Goal: Task Accomplishment & Management: Manage account settings

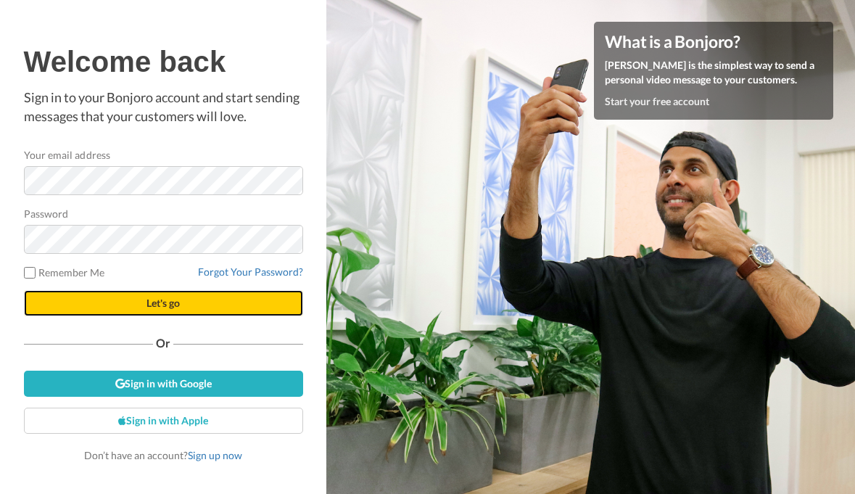
click at [173, 304] on span "Let's go" at bounding box center [162, 302] width 33 height 12
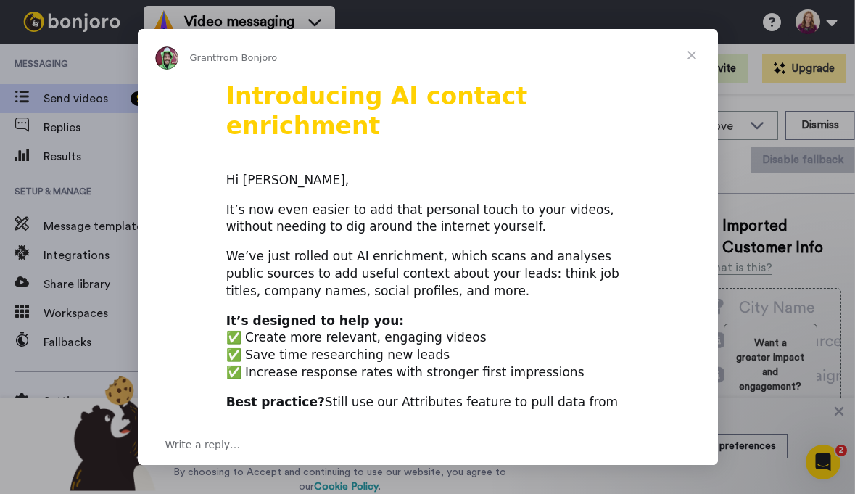
click at [687, 54] on span "Close" at bounding box center [691, 55] width 52 height 52
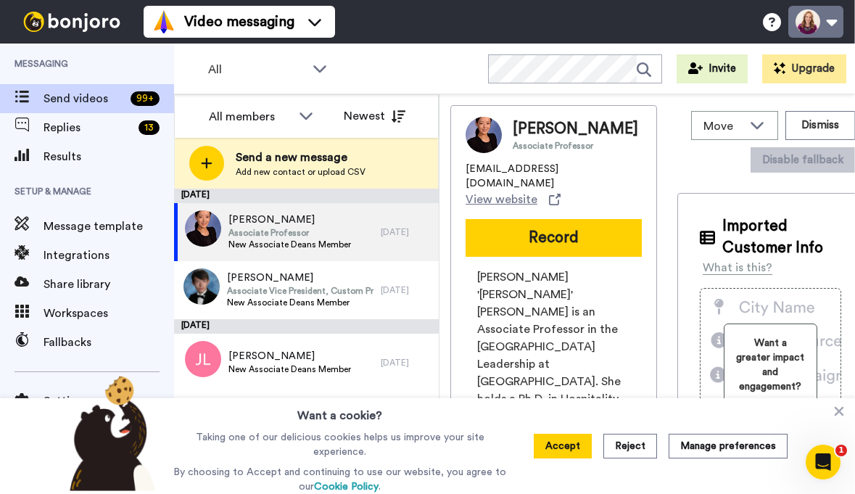
click at [827, 22] on button at bounding box center [815, 22] width 55 height 32
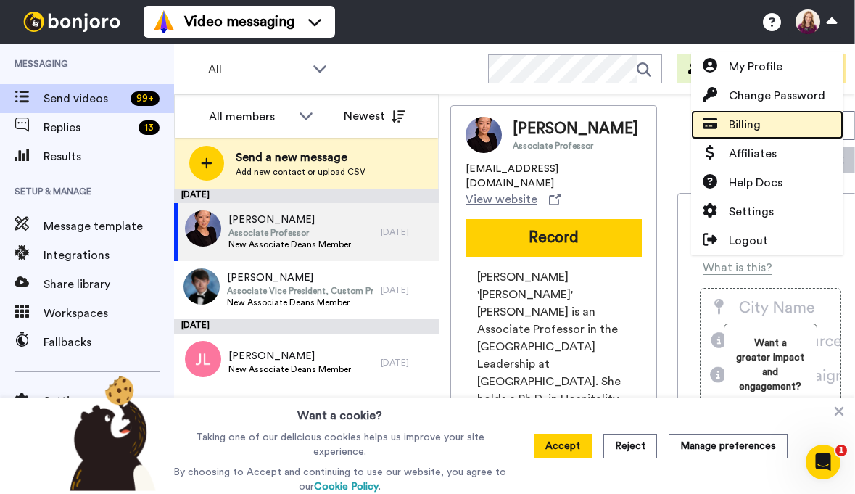
click at [751, 124] on span "Billing" at bounding box center [745, 124] width 32 height 17
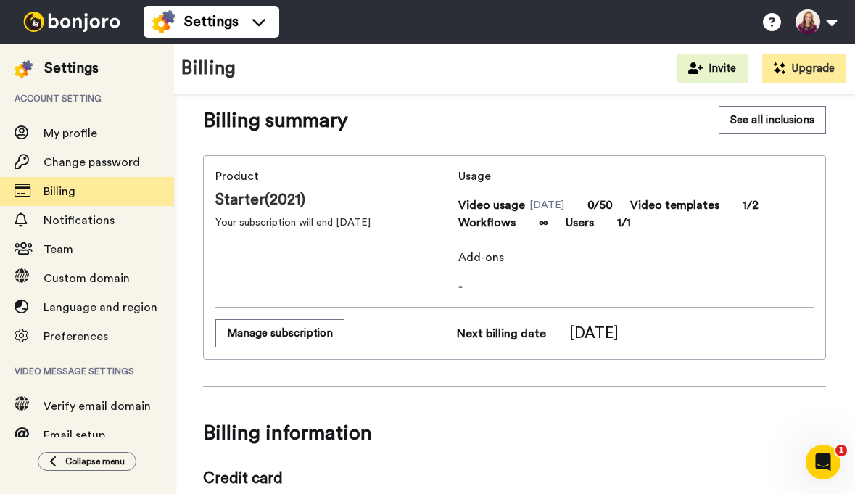
scroll to position [25, 0]
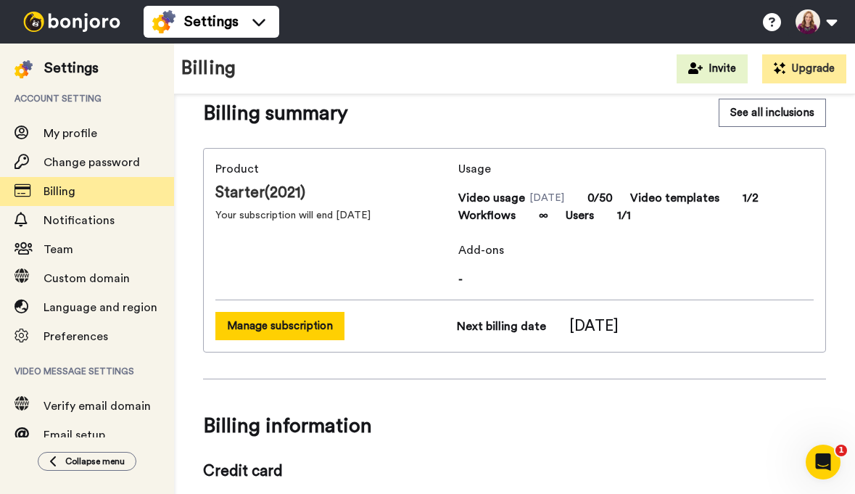
drag, startPoint x: 306, startPoint y: 322, endPoint x: 298, endPoint y: 323, distance: 8.0
click at [306, 322] on button "Manage subscription" at bounding box center [279, 326] width 129 height 28
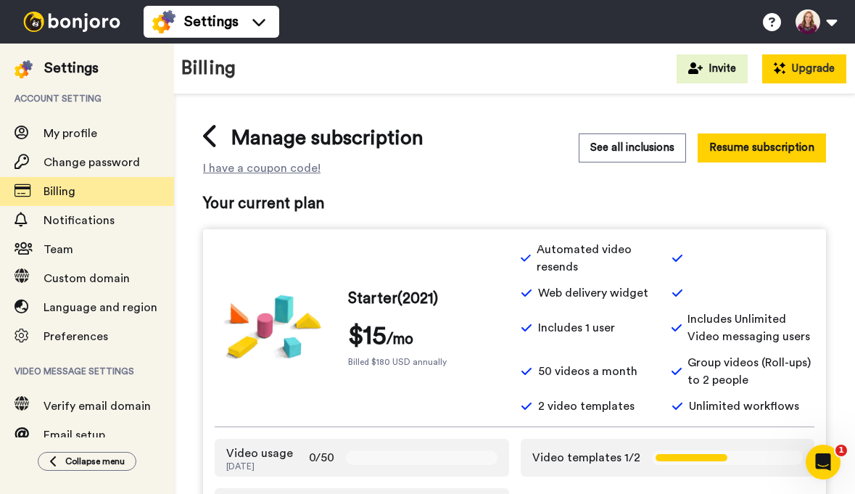
click at [808, 70] on button "Upgrade" at bounding box center [804, 68] width 84 height 29
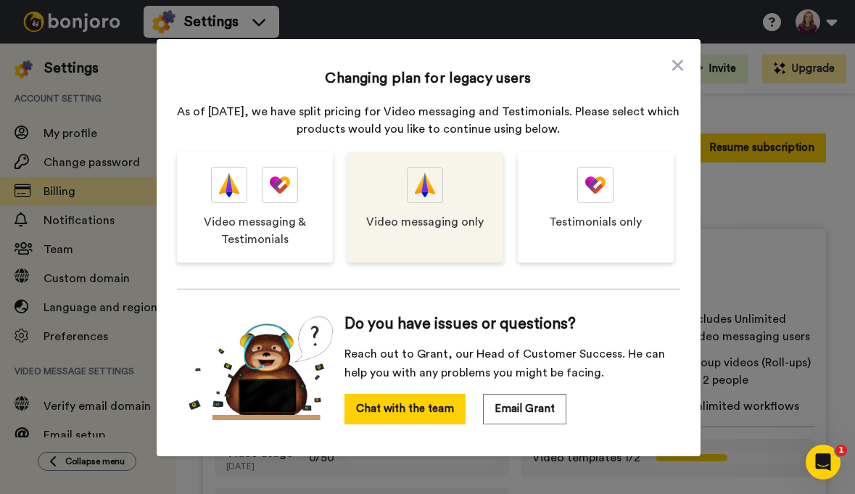
click at [433, 198] on div at bounding box center [425, 185] width 36 height 36
click at [428, 202] on img at bounding box center [425, 184] width 20 height 35
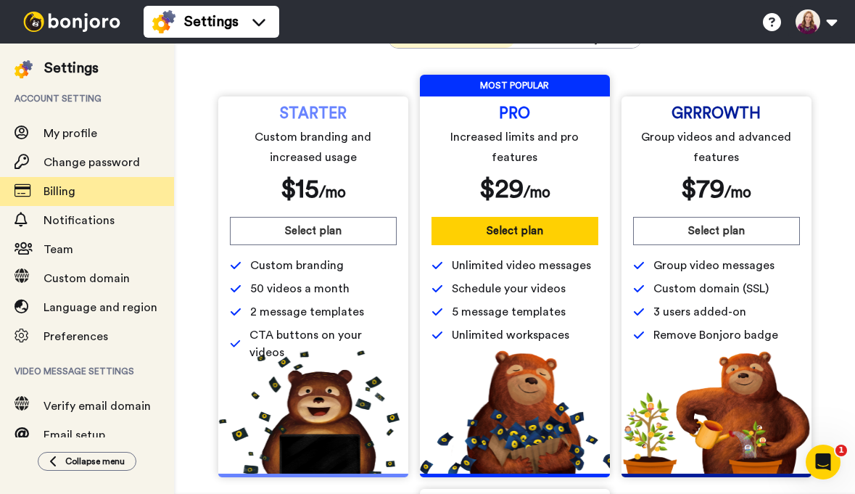
scroll to position [102, 0]
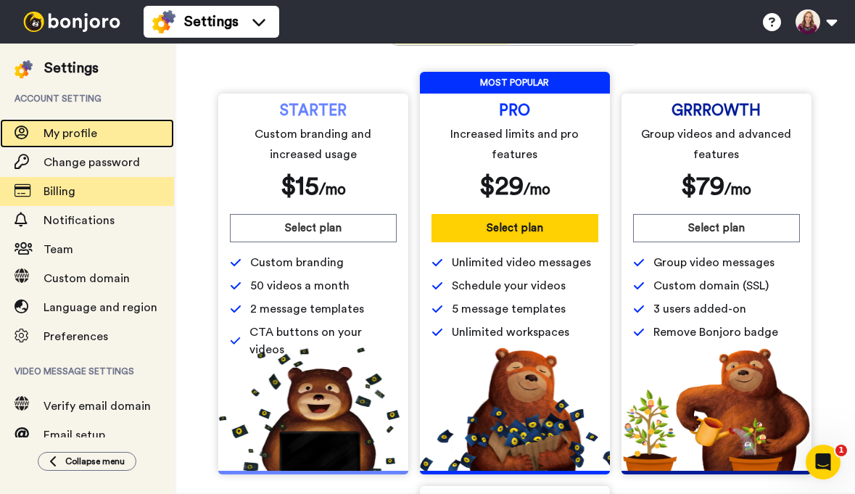
click at [82, 132] on span "My profile" at bounding box center [70, 134] width 54 height 12
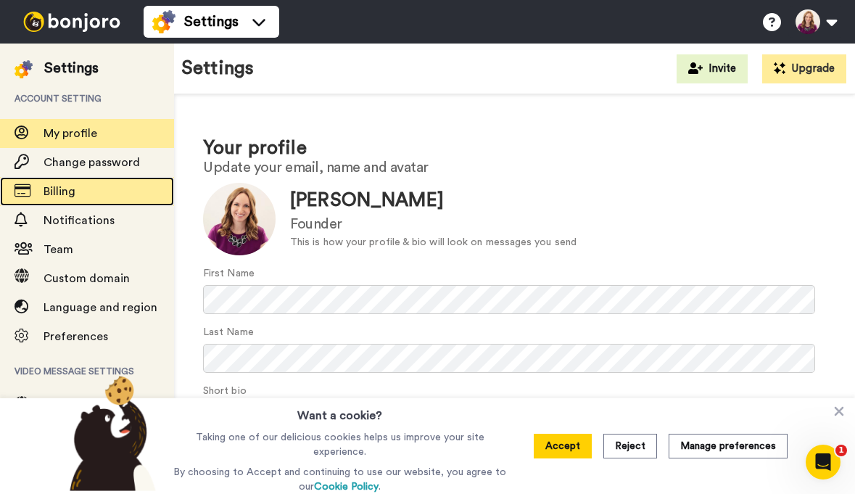
click at [67, 186] on span "Billing" at bounding box center [59, 192] width 32 height 12
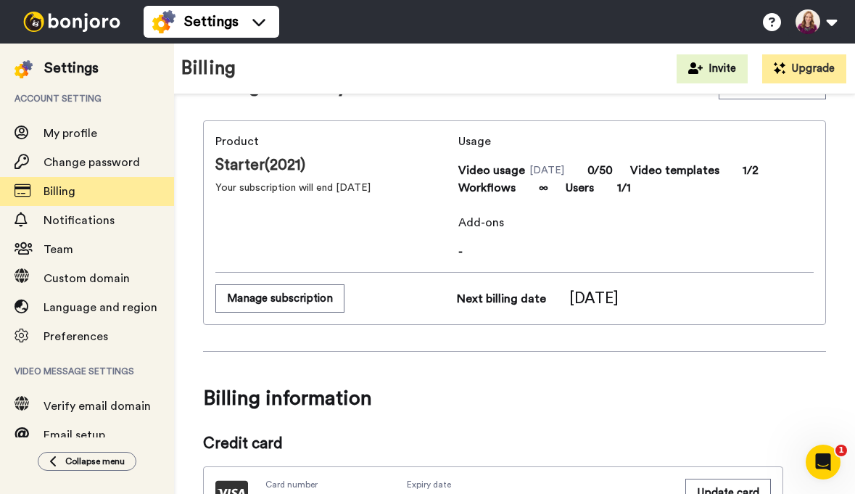
scroll to position [36, 0]
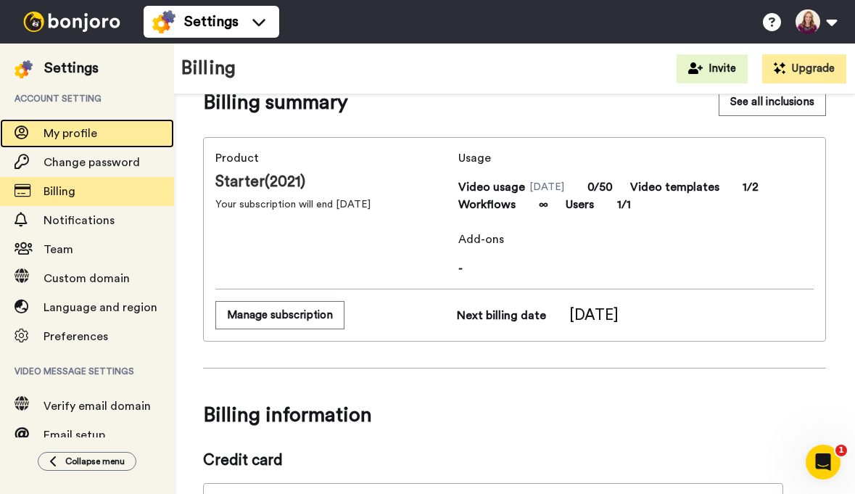
click at [86, 125] on span "My profile" at bounding box center [108, 133] width 130 height 17
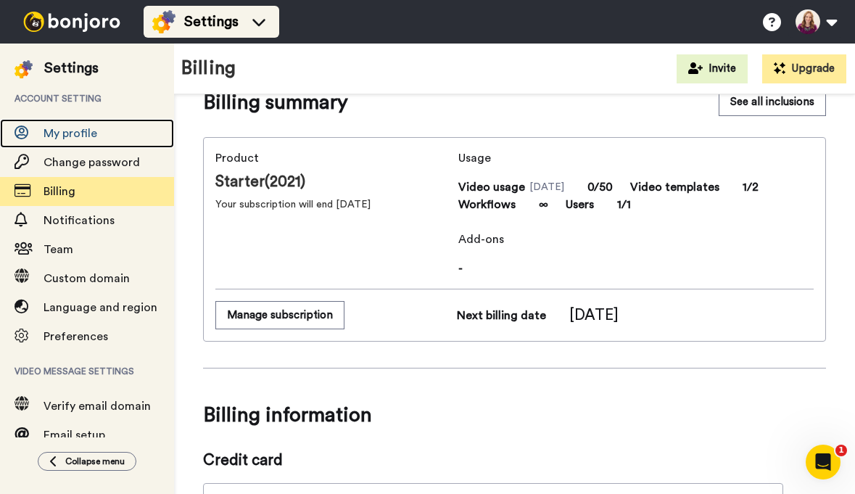
scroll to position [14, 0]
